Goal: Task Accomplishment & Management: Complete application form

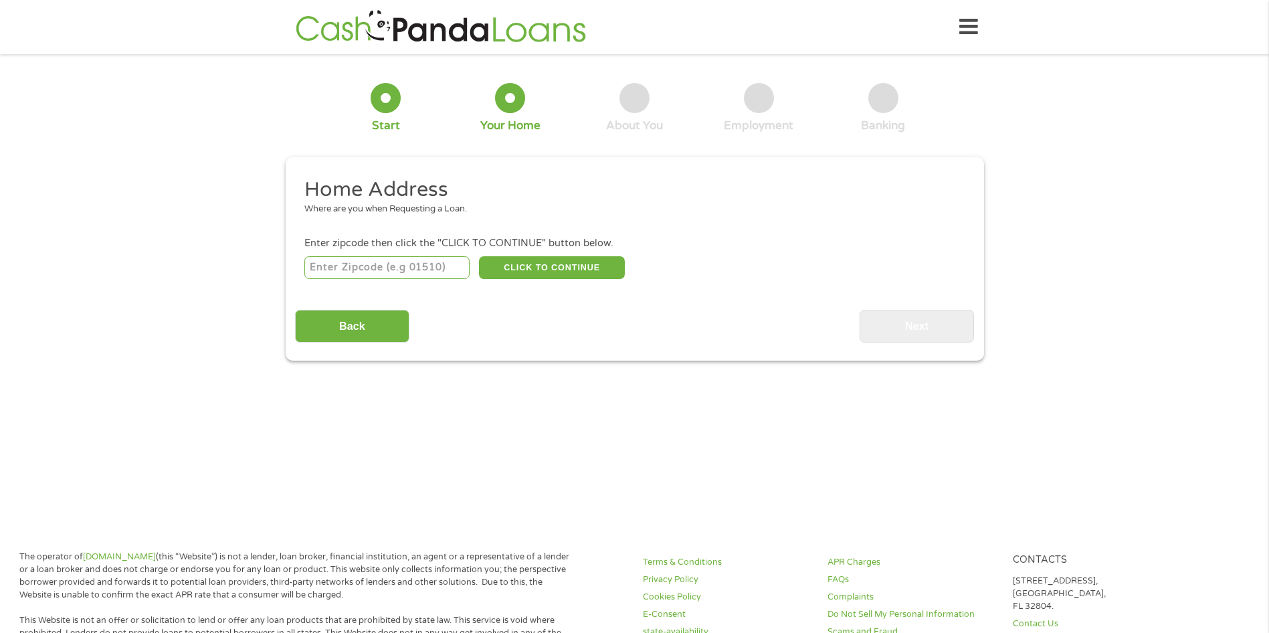
click at [363, 268] on input "number" at bounding box center [386, 267] width 165 height 23
type input "36206"
click at [585, 271] on button "CLICK TO CONTINUE" at bounding box center [552, 267] width 146 height 23
type input "36206"
type input "Anniston"
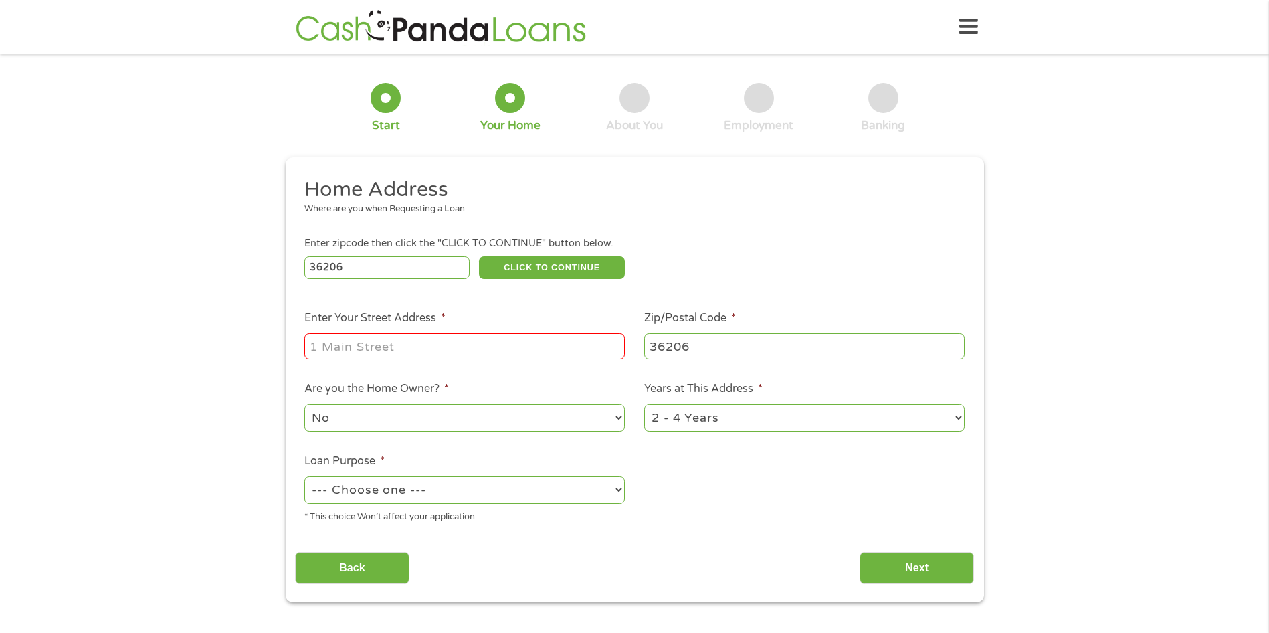
click at [446, 353] on input "Enter Your Street Address *" at bounding box center [464, 345] width 320 height 25
type input "[STREET_ADDRESS]"
select select "yes"
select select "60months"
select select "homeimprovement"
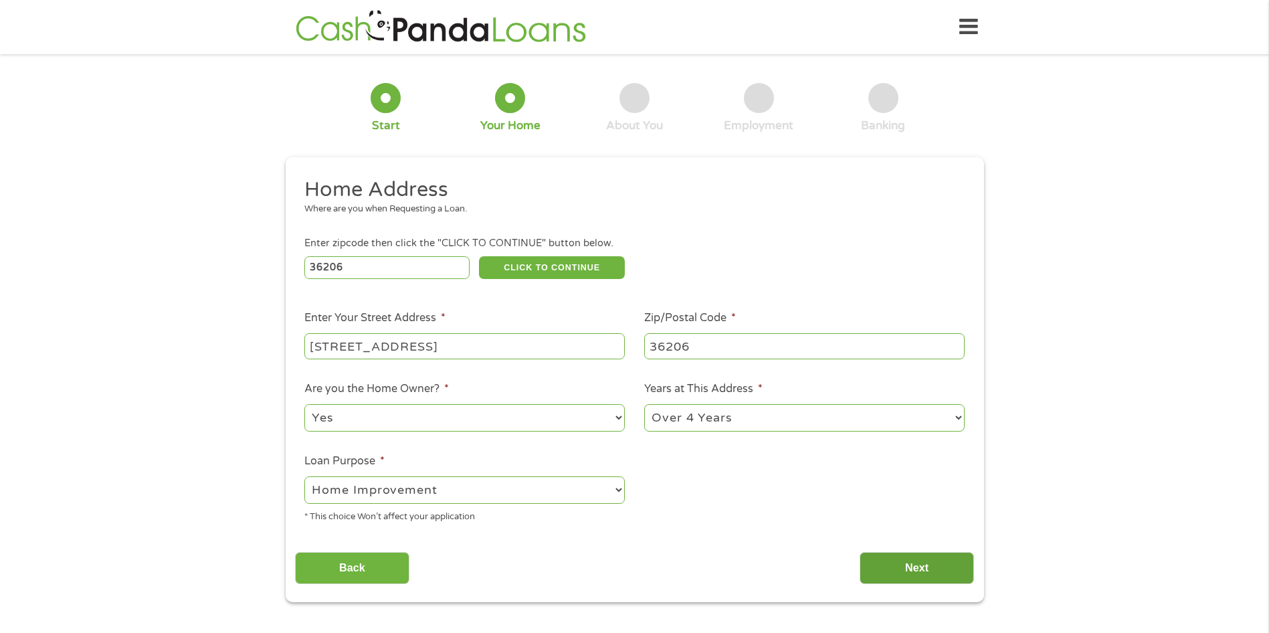
click at [897, 568] on input "Next" at bounding box center [917, 568] width 114 height 33
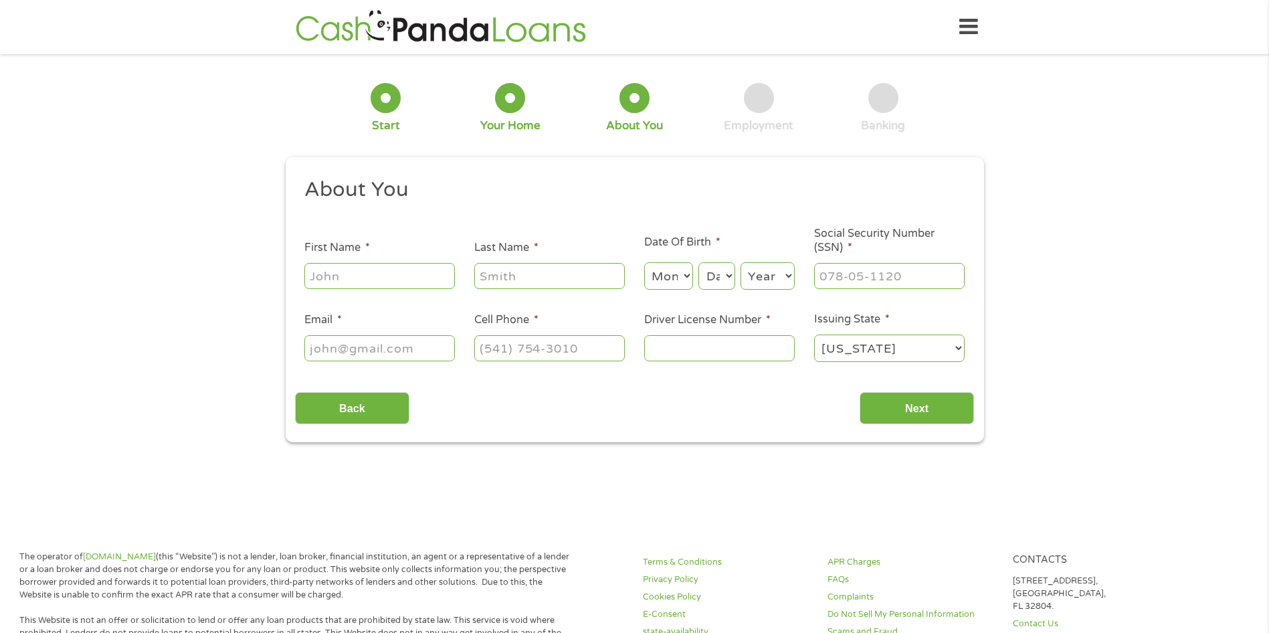
click at [363, 278] on input "First Name *" at bounding box center [379, 275] width 151 height 25
type input "[PERSON_NAME]"
select select "11"
select select "12"
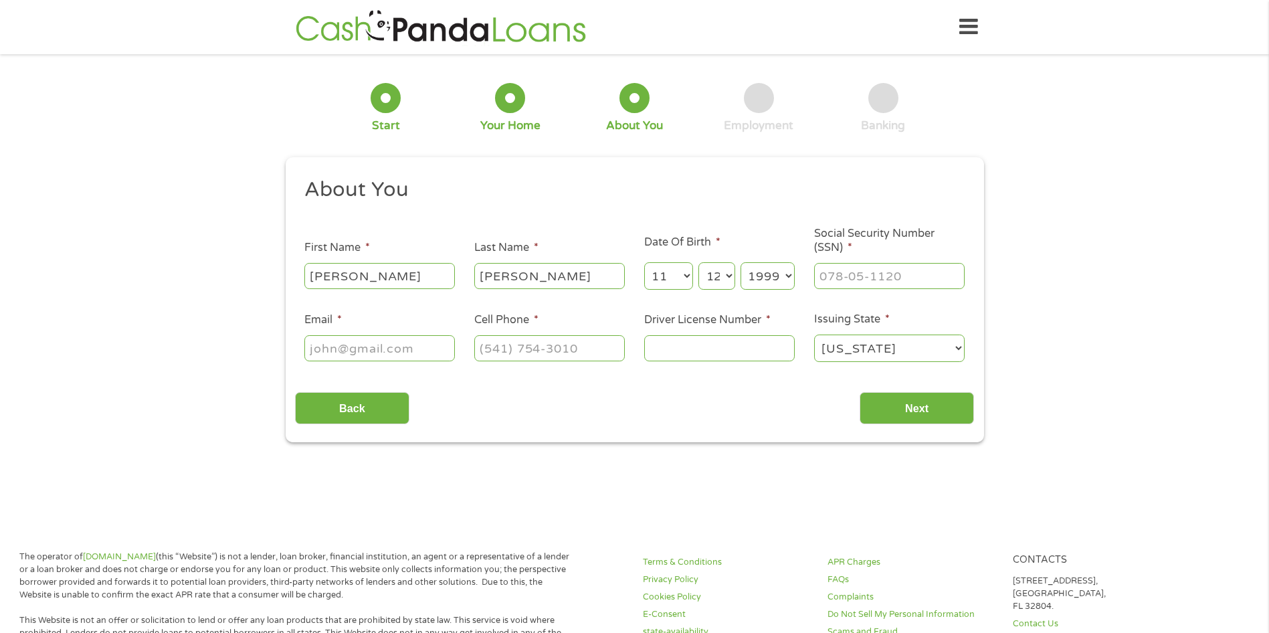
select select "1990"
type input "621-40-4824"
drag, startPoint x: 340, startPoint y: 337, endPoint x: 346, endPoint y: 356, distance: 19.7
click at [340, 340] on input "Email *" at bounding box center [379, 347] width 151 height 25
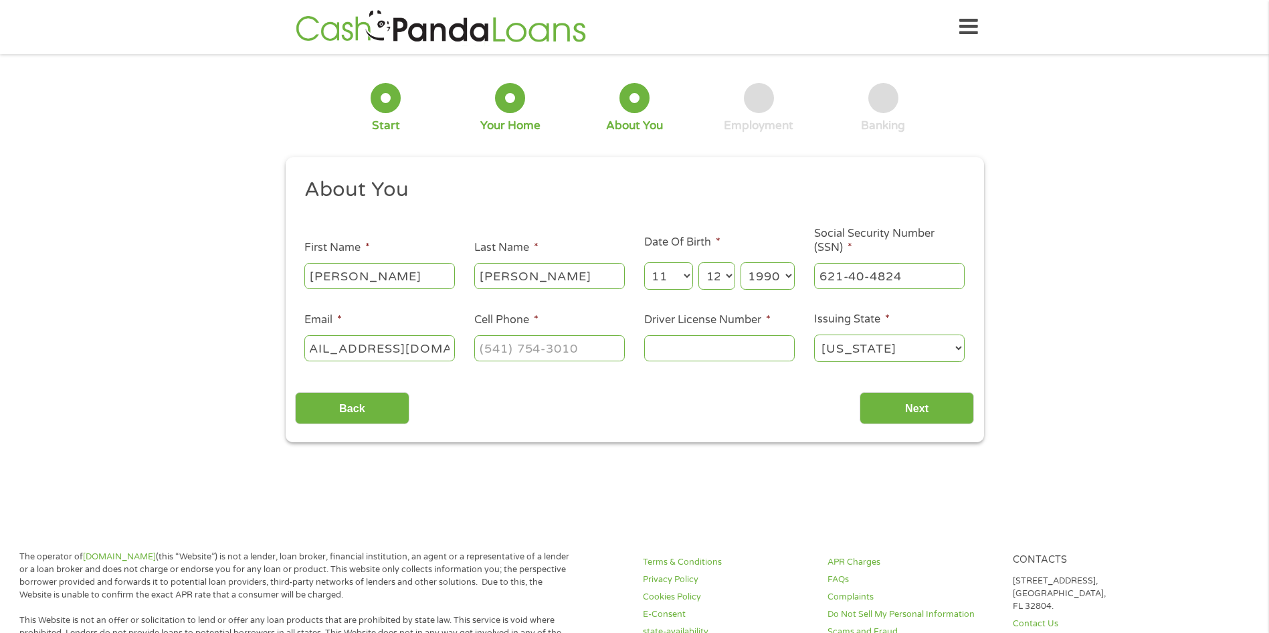
type input "[EMAIL_ADDRESS][DOMAIN_NAME]"
click at [524, 350] on input "(___) ___-____" at bounding box center [549, 347] width 151 height 25
type input "(___) _25-6225"
click at [733, 351] on input "Driver License Number *" at bounding box center [719, 347] width 151 height 25
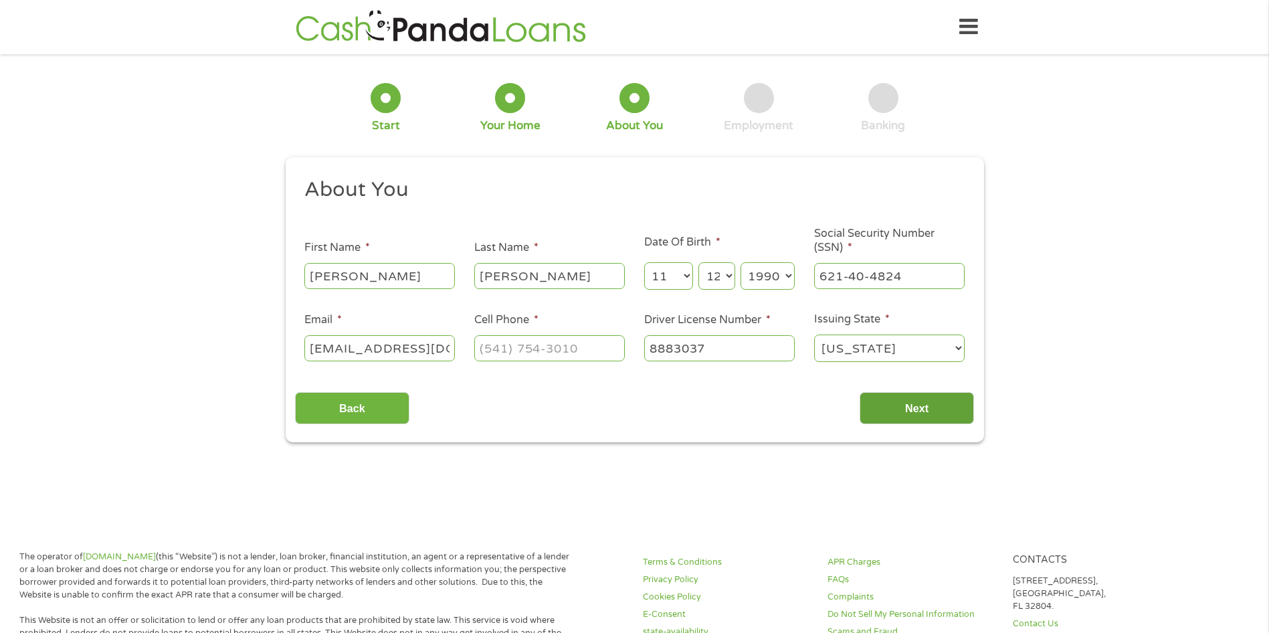
type input "8883037"
click at [927, 418] on input "Next" at bounding box center [917, 408] width 114 height 33
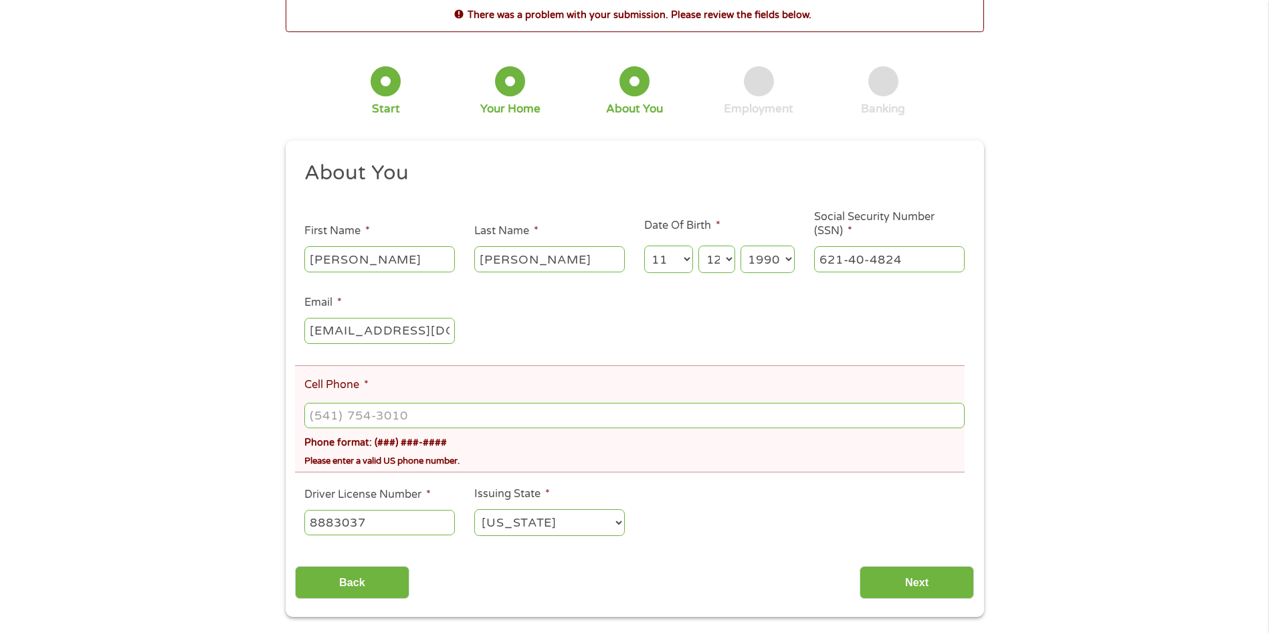
scroll to position [134, 0]
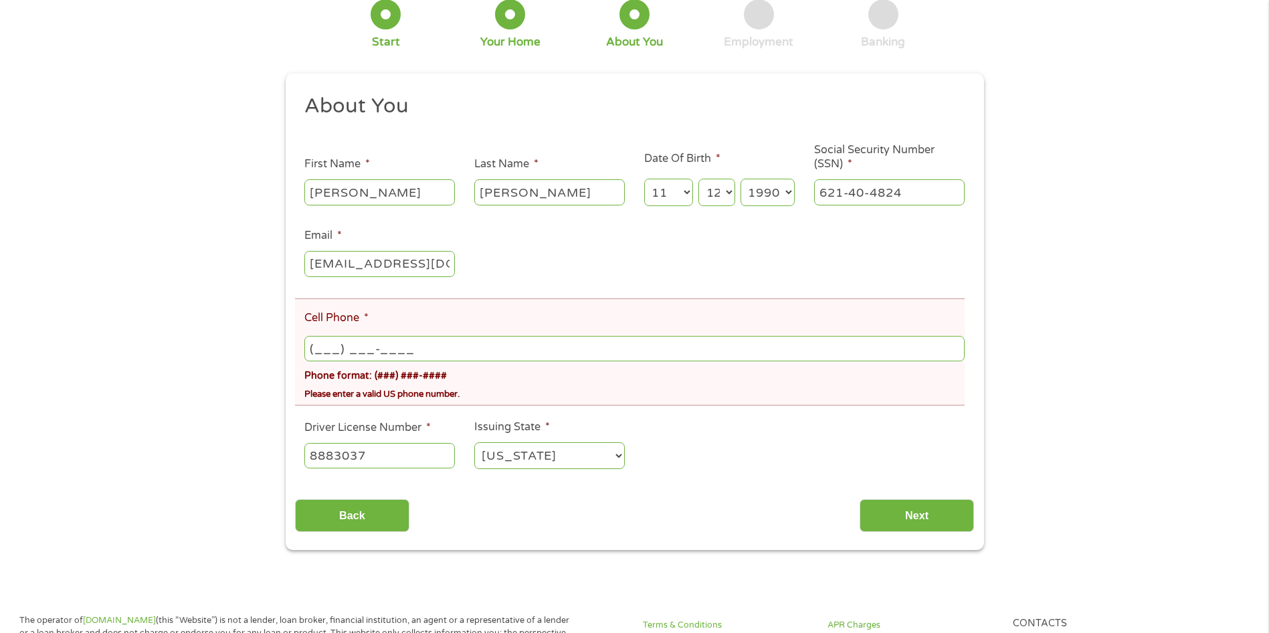
click at [497, 349] on input "(___) ___-____" at bounding box center [634, 348] width 660 height 25
click at [316, 348] on input "(___) ___-____" at bounding box center [634, 348] width 660 height 25
type input "[PHONE_NUMBER]"
click at [155, 312] on div "There was a problem with your submission. Please review the fields below. 1 Sta…" at bounding box center [634, 239] width 1269 height 619
click at [935, 512] on input "Next" at bounding box center [917, 515] width 114 height 33
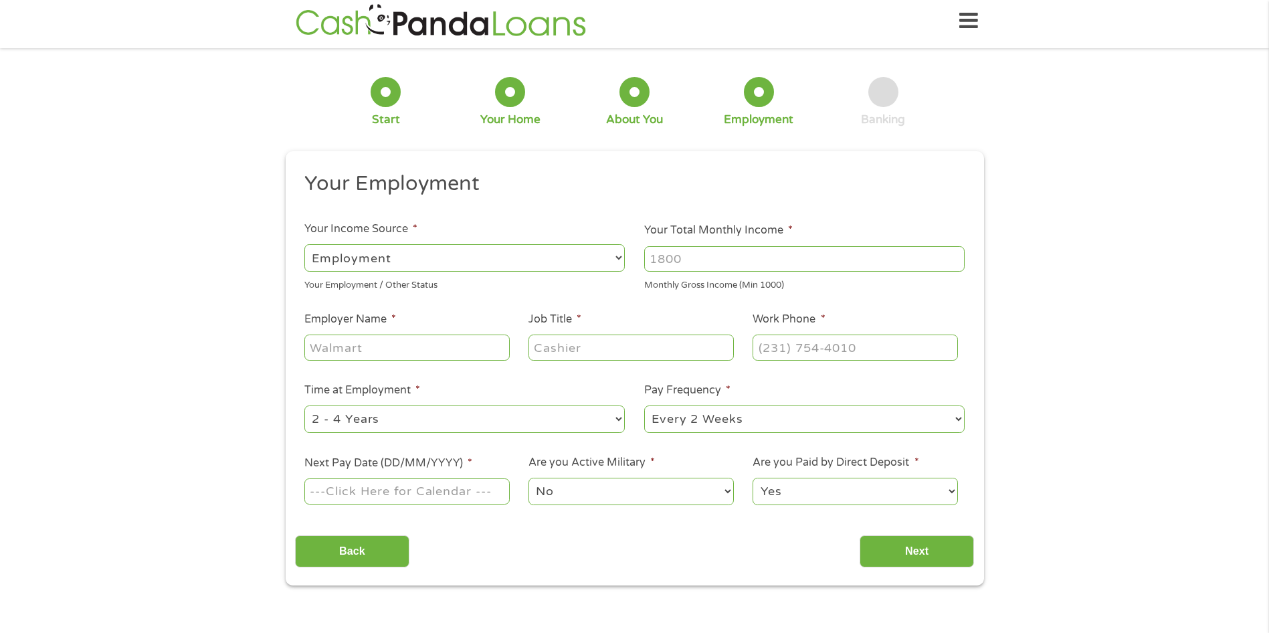
scroll to position [0, 0]
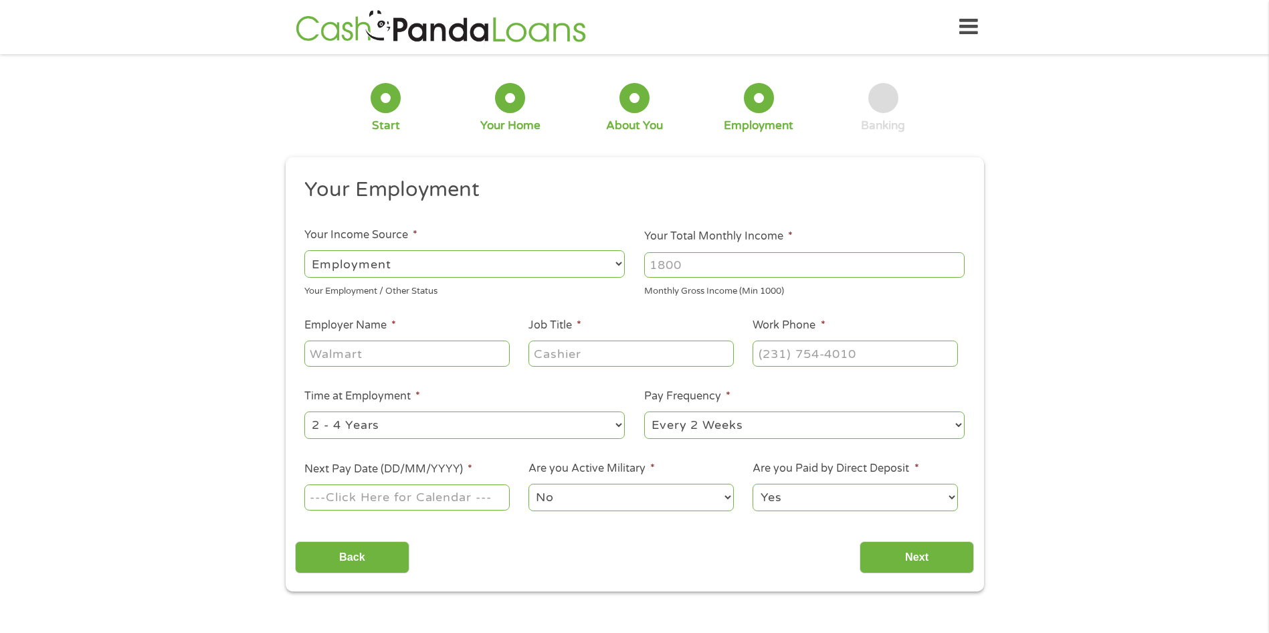
click at [715, 267] on input "Your Total Monthly Income *" at bounding box center [804, 264] width 320 height 25
type input "2600"
click at [371, 361] on input "Employer Name *" at bounding box center [406, 353] width 205 height 25
type input "Dollar tree"
click at [571, 357] on input "Job Title *" at bounding box center [630, 353] width 205 height 25
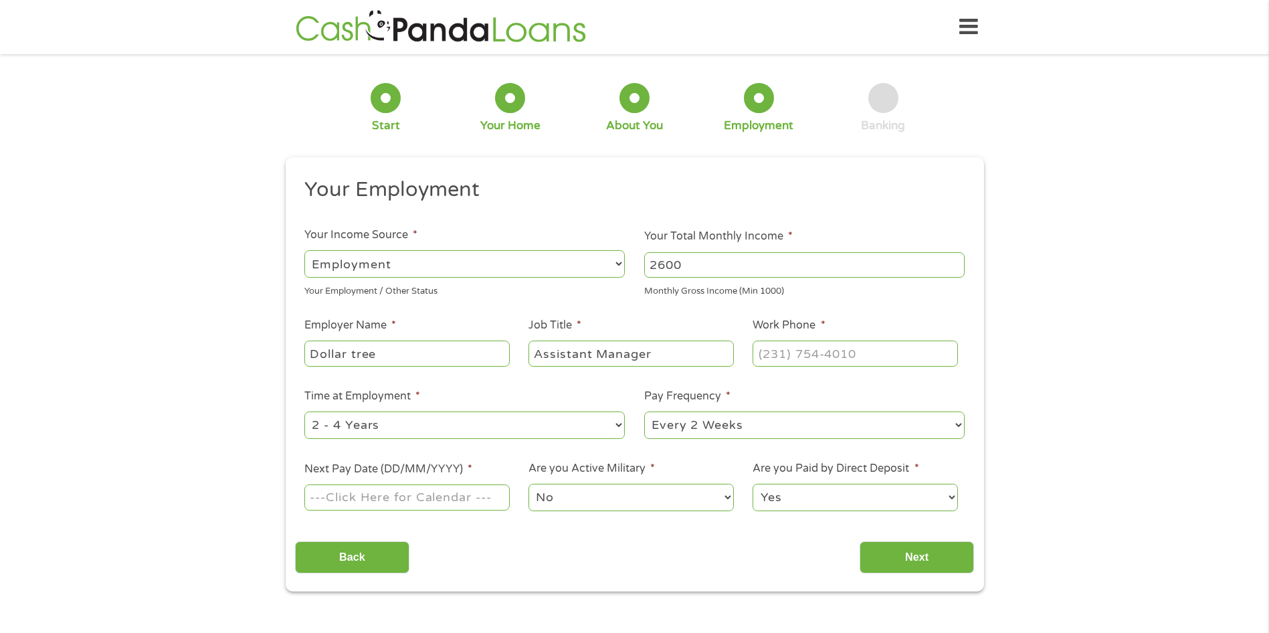
type input "Assistant Manager"
type input "[PHONE_NUMBER]"
click at [538, 420] on select "--- Choose one --- 1 Year or less 1 - 2 Years 2 - 4 Years Over 4 Years" at bounding box center [464, 424] width 320 height 27
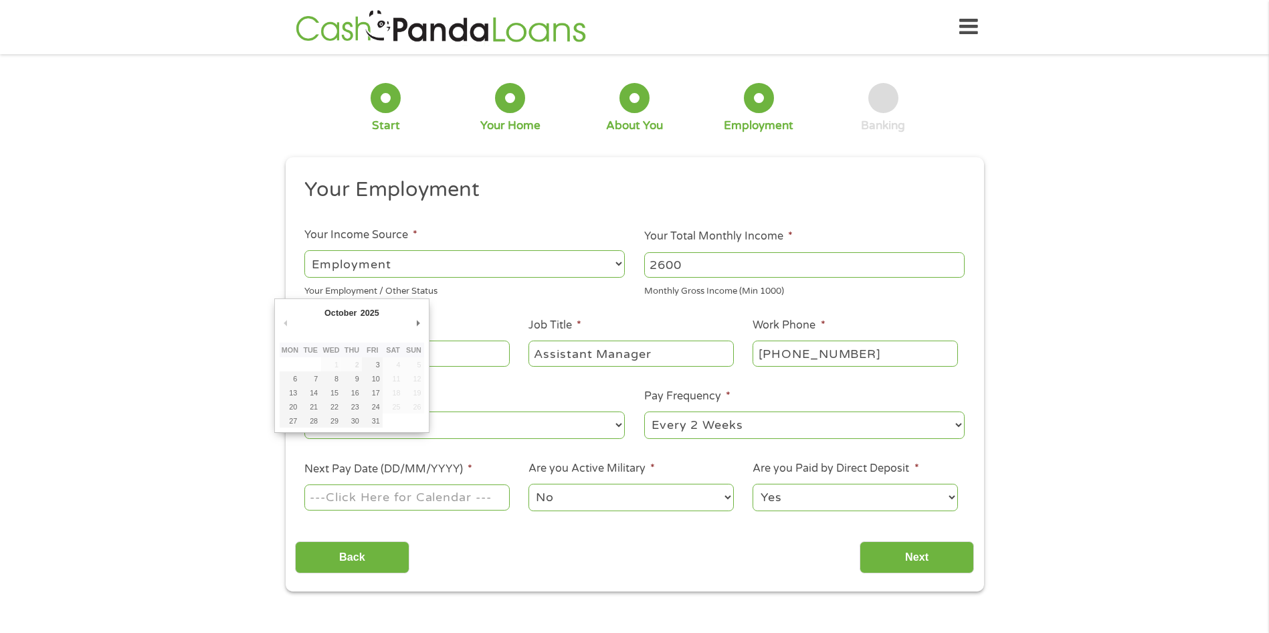
click at [369, 500] on input "Next Pay Date (DD/MM/YYYY) *" at bounding box center [406, 496] width 205 height 25
type input "[DATE]"
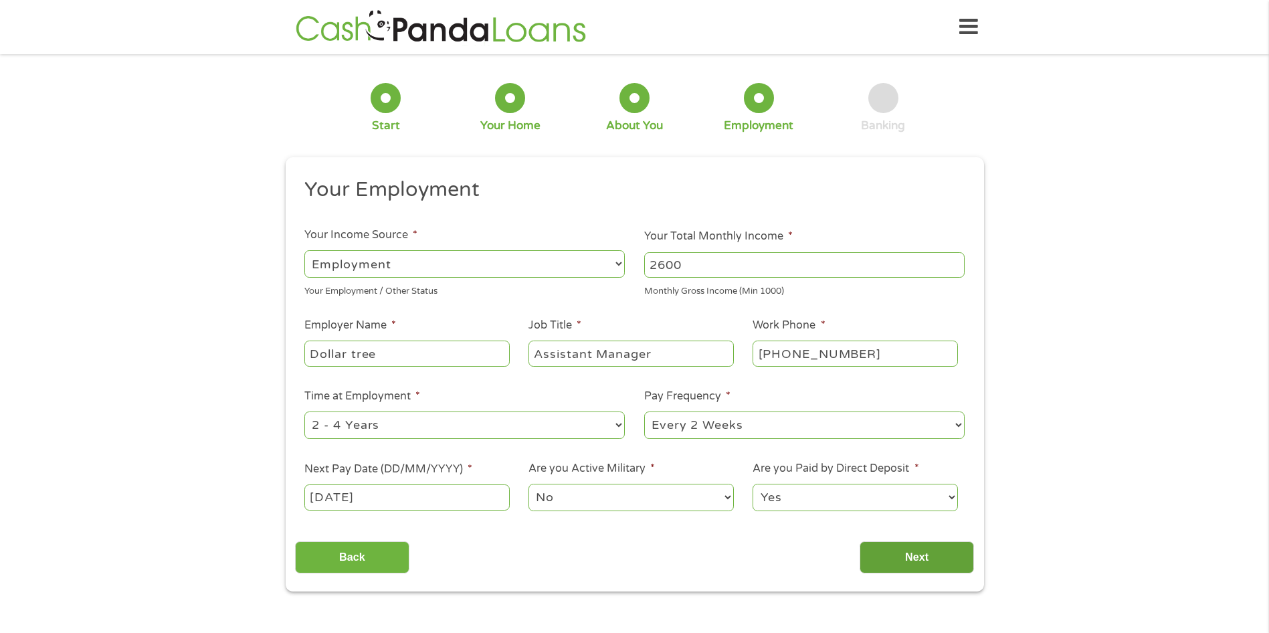
click at [913, 555] on input "Next" at bounding box center [917, 557] width 114 height 33
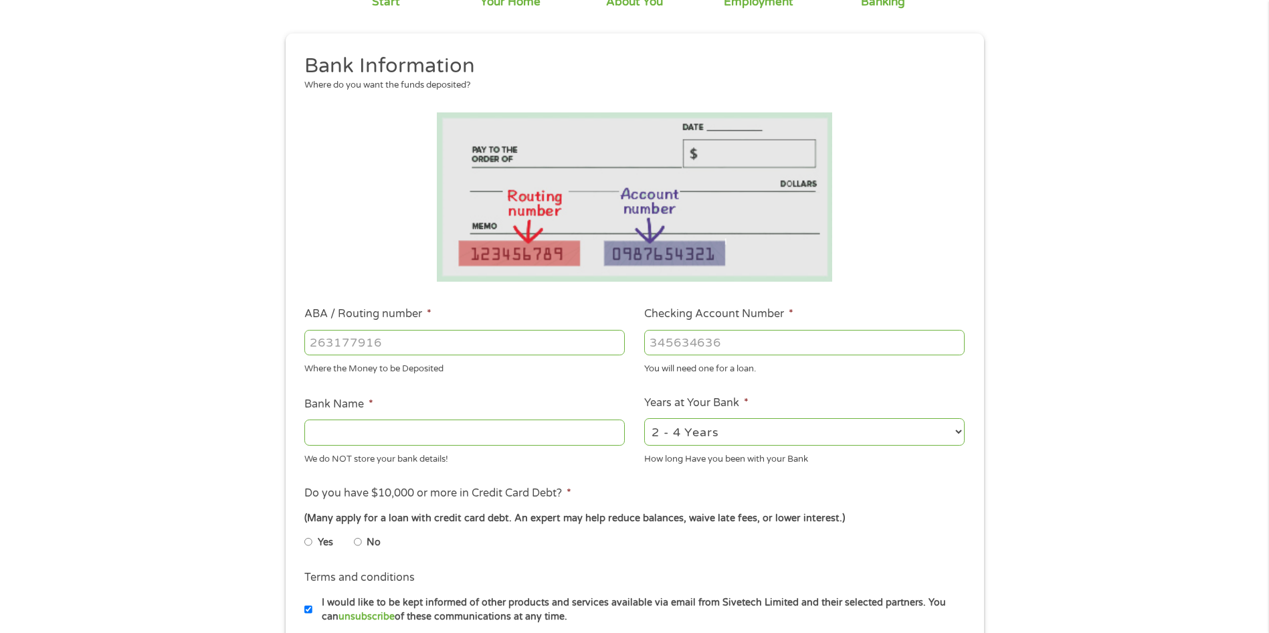
scroll to position [268, 0]
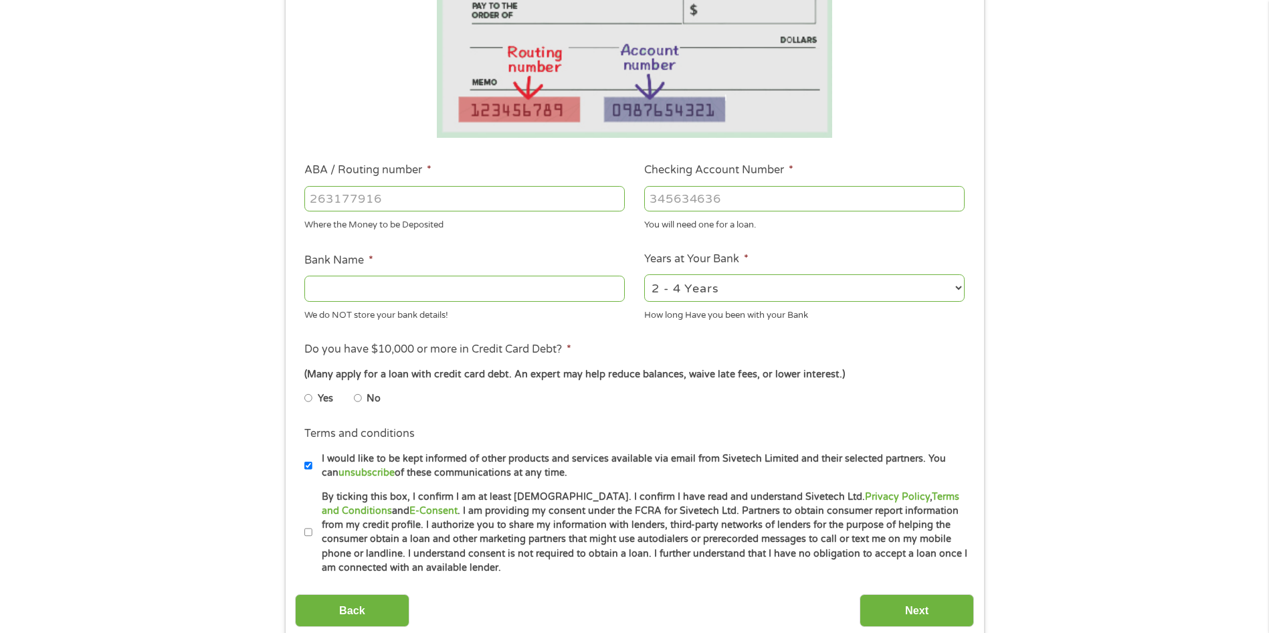
click at [427, 196] on input "ABA / Routing number *" at bounding box center [464, 198] width 320 height 25
type input "062203984"
type input "BRANCH BANKING AND TRUST CO"
type input "062203984"
click at [777, 190] on input "Checking Account Number *" at bounding box center [804, 198] width 320 height 25
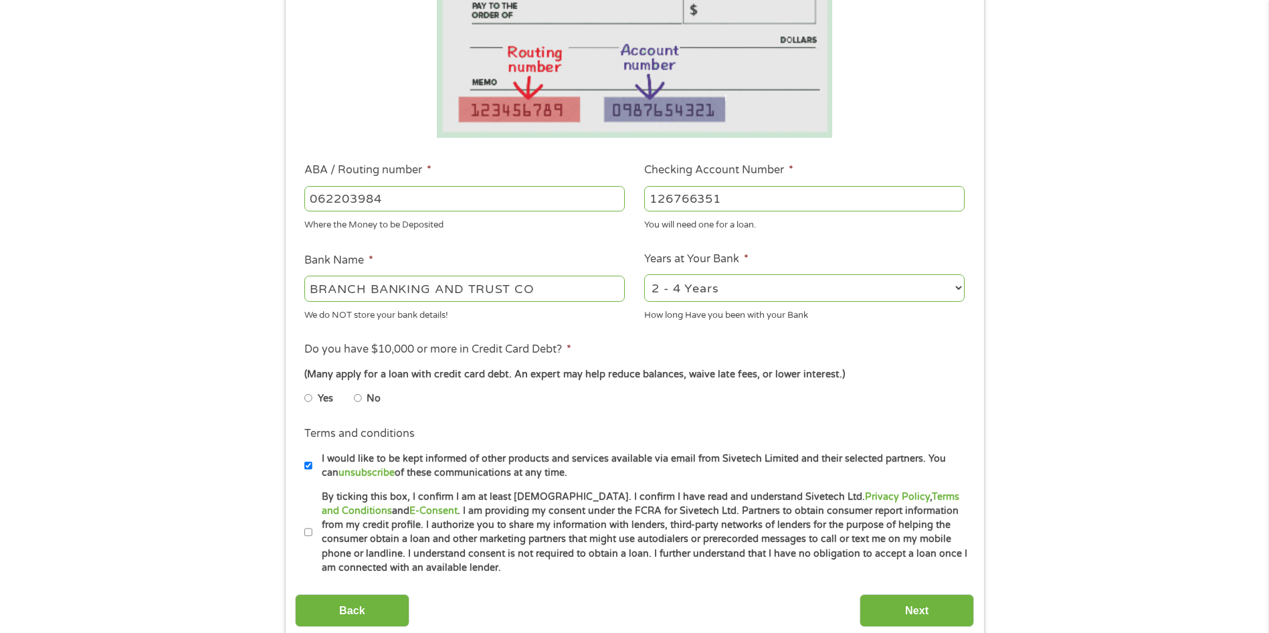
type input "126766351"
click at [731, 282] on select "2 - 4 Years 6 - 12 Months 1 - 2 Years Over 4 Years" at bounding box center [804, 287] width 320 height 27
select select "60months"
click at [644, 274] on select "2 - 4 Years 6 - 12 Months 1 - 2 Years Over 4 Years" at bounding box center [804, 287] width 320 height 27
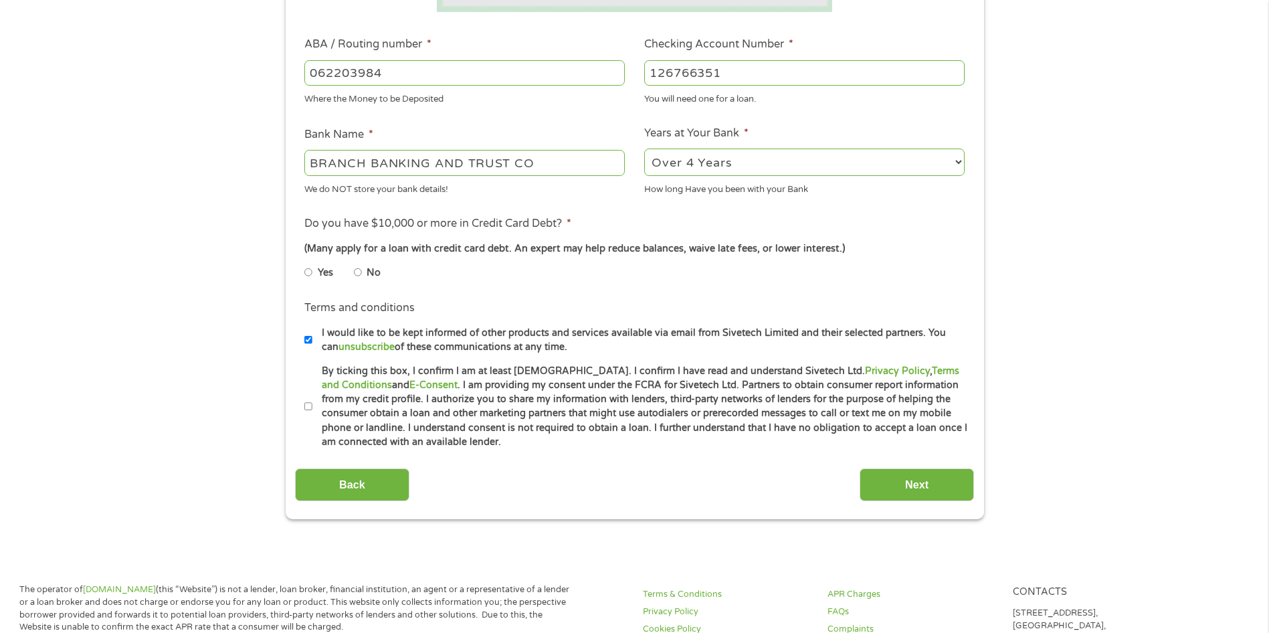
scroll to position [401, 0]
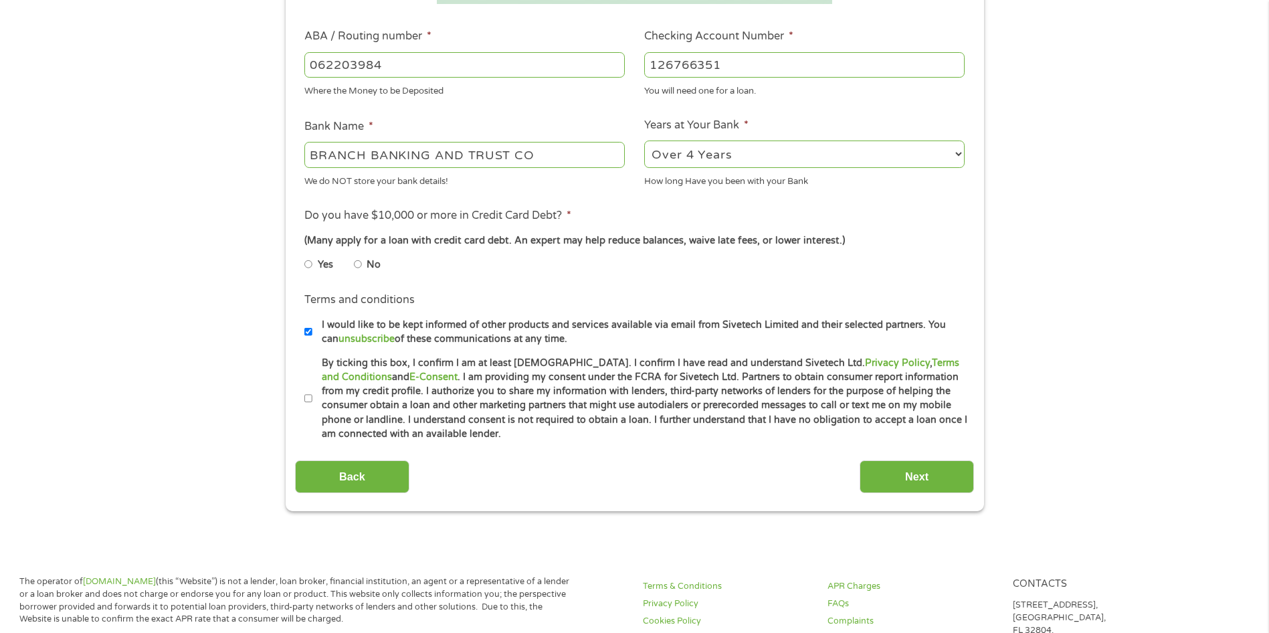
click at [359, 265] on input "No" at bounding box center [358, 264] width 8 height 21
radio input "true"
click at [313, 330] on label "I would like to be kept informed of other products and services available via e…" at bounding box center [640, 332] width 656 height 29
click at [312, 330] on input "I would like to be kept informed of other products and services available via e…" at bounding box center [308, 331] width 8 height 21
checkbox input "false"
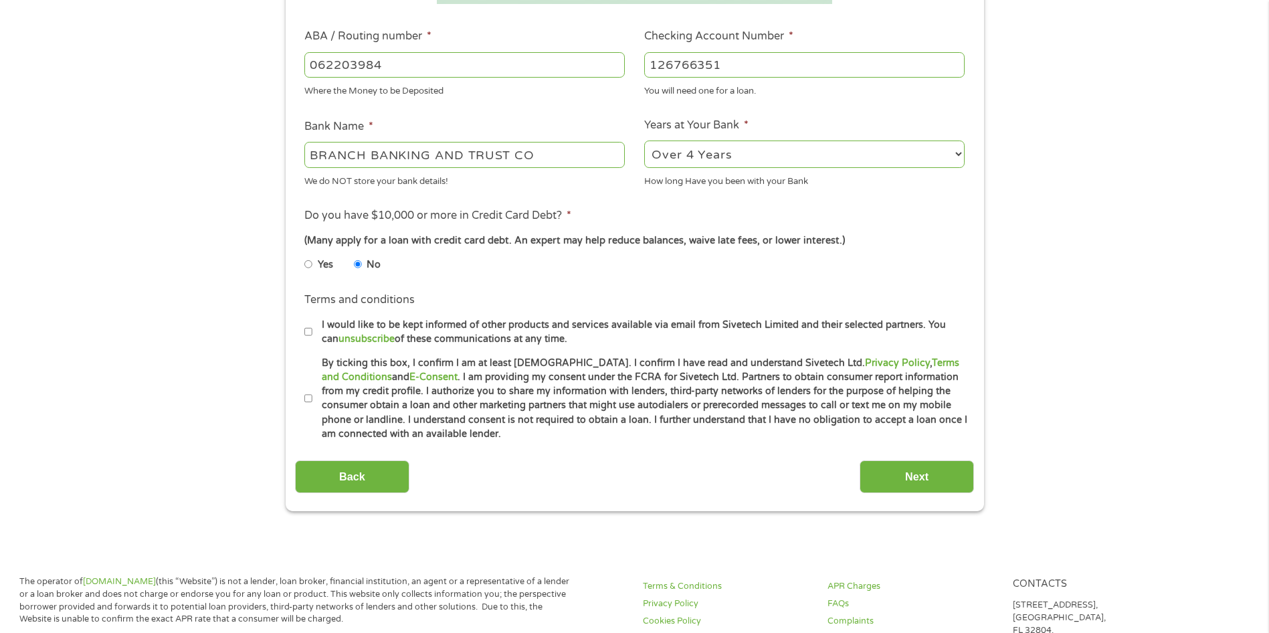
click at [305, 401] on input "By ticking this box, I confirm I am at least [DEMOGRAPHIC_DATA]. I confirm I ha…" at bounding box center [308, 398] width 8 height 21
checkbox input "true"
click at [919, 472] on input "Next" at bounding box center [917, 476] width 114 height 33
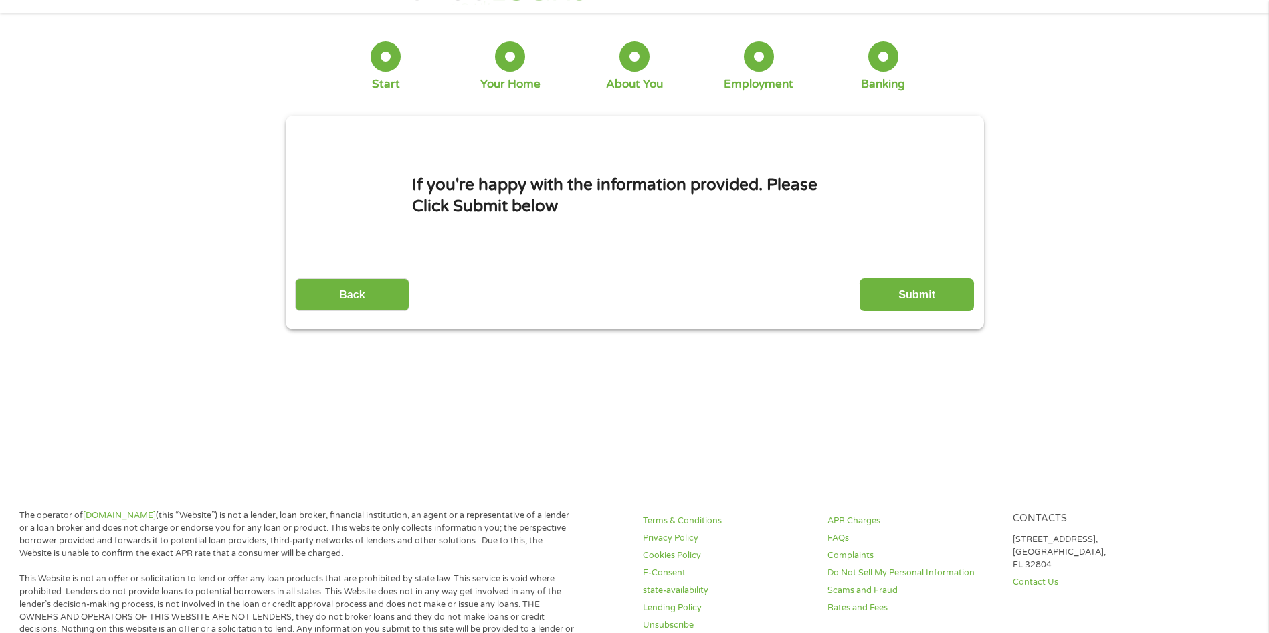
scroll to position [0, 0]
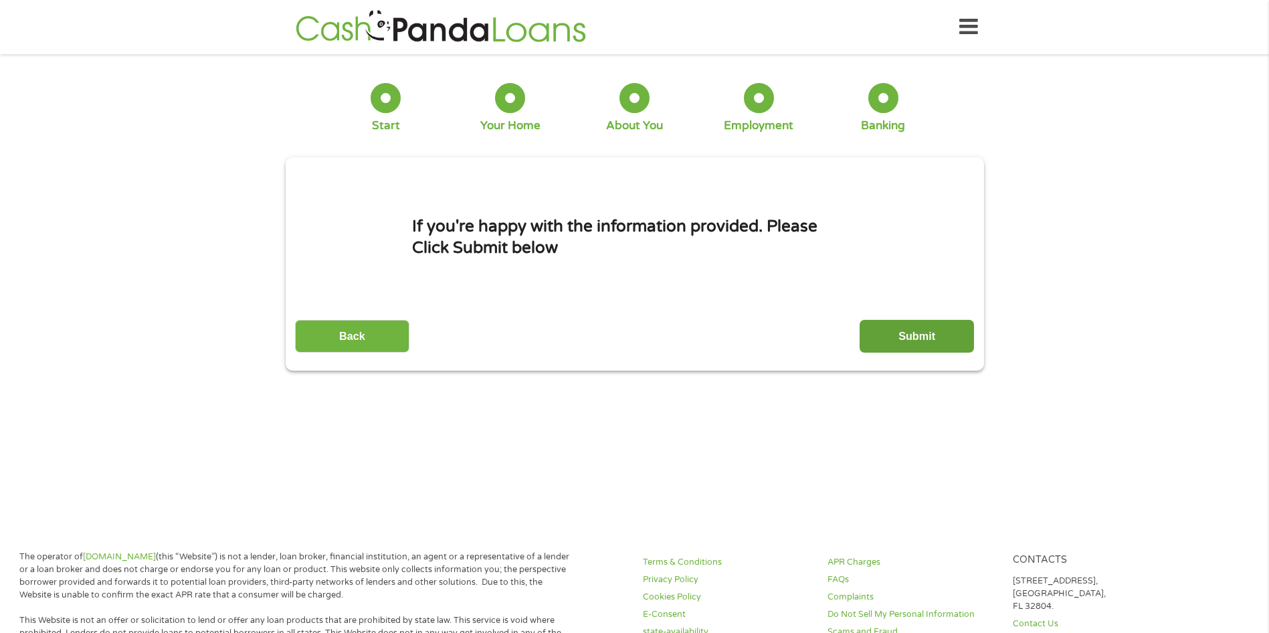
click at [931, 331] on input "Submit" at bounding box center [917, 336] width 114 height 33
